Goal: Task Accomplishment & Management: Manage account settings

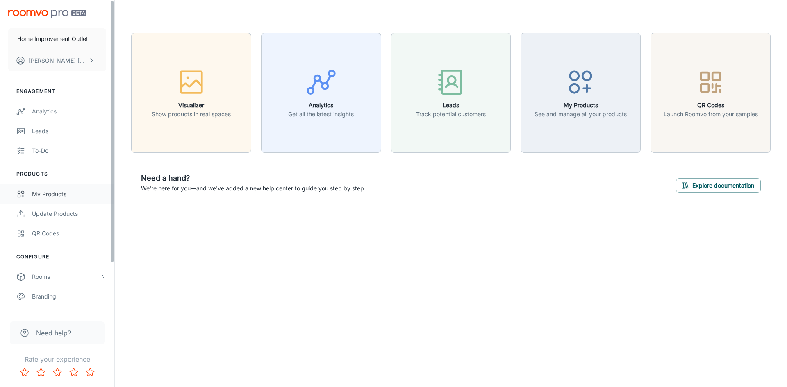
click at [55, 195] on div "My Products" at bounding box center [69, 194] width 74 height 9
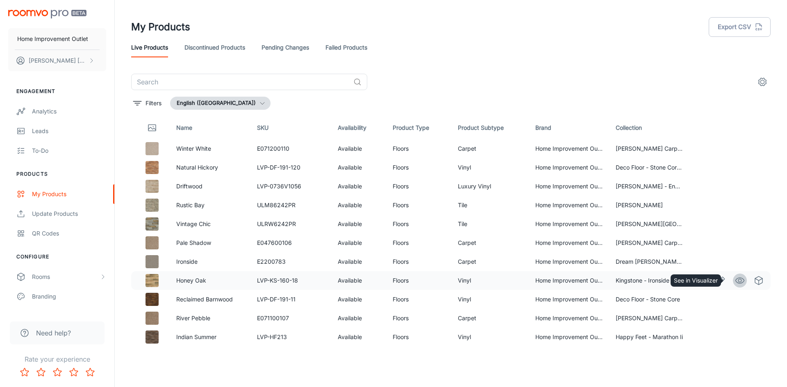
click at [734, 281] on icon "See in Visualizer" at bounding box center [739, 281] width 10 height 10
click at [716, 280] on icon "Edit" at bounding box center [721, 281] width 10 height 10
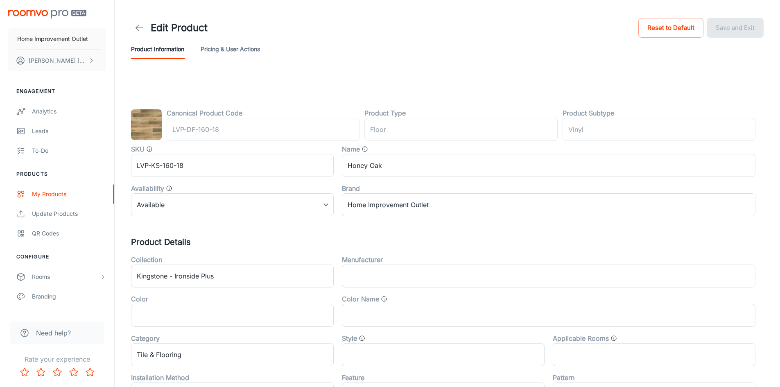
click at [213, 50] on button "Pricing & User Actions" at bounding box center [230, 49] width 59 height 20
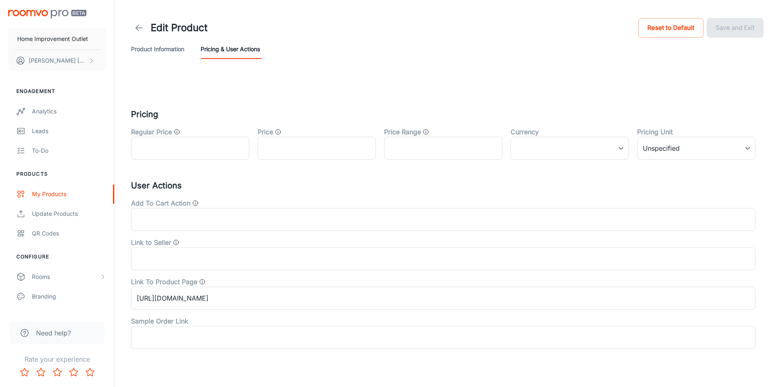
click at [136, 29] on icon at bounding box center [139, 28] width 10 height 10
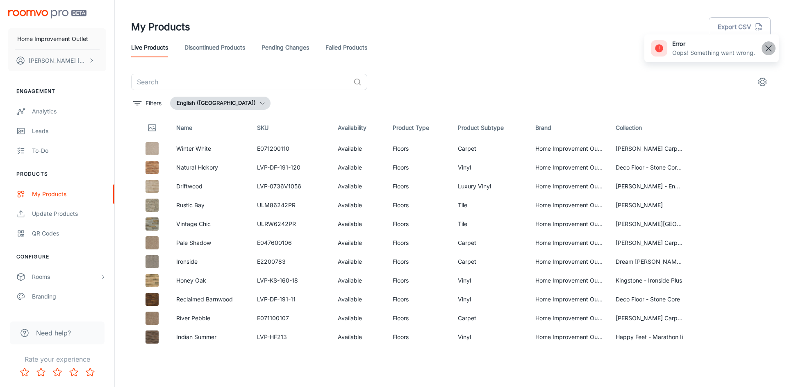
click at [764, 48] on rect "button" at bounding box center [768, 48] width 10 height 10
click at [308, 48] on link "Pending Changes" at bounding box center [285, 48] width 48 height 20
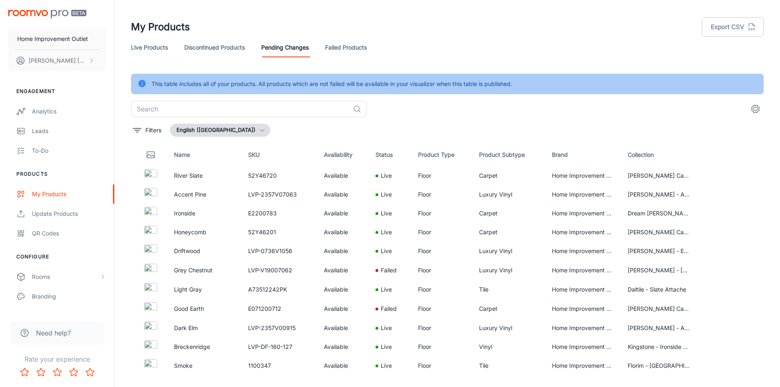
click at [202, 48] on link "Discontinued Products" at bounding box center [214, 48] width 61 height 20
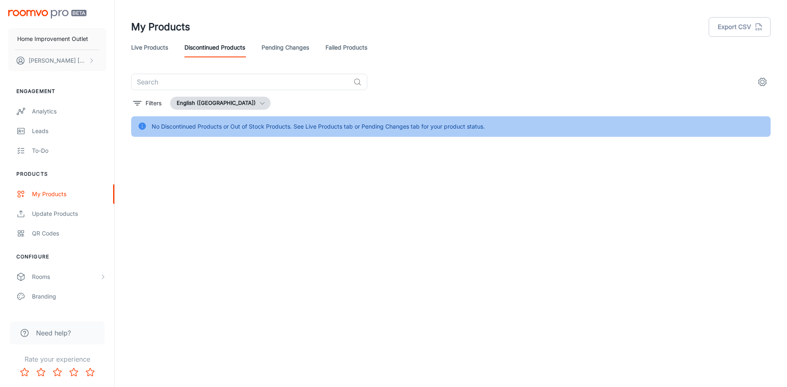
click at [152, 49] on link "Live Products" at bounding box center [149, 48] width 37 height 20
